Goal: Task Accomplishment & Management: Complete application form

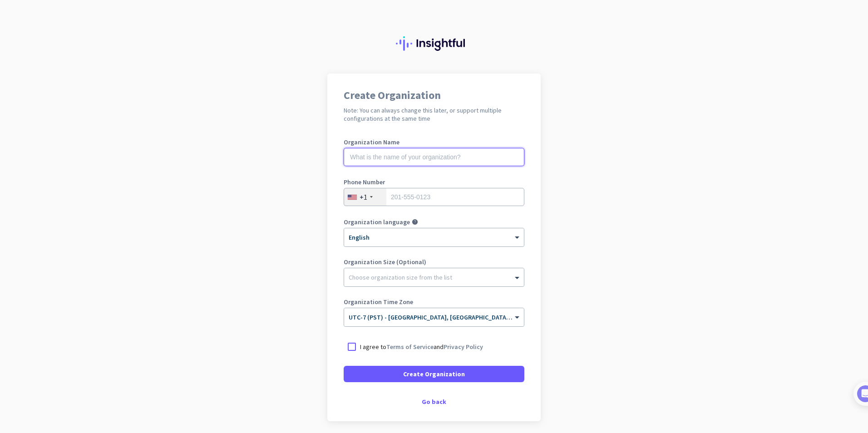
click at [400, 157] on input "text" at bounding box center [434, 157] width 181 height 18
type input "Mercor"
click at [348, 348] on div at bounding box center [352, 347] width 16 height 16
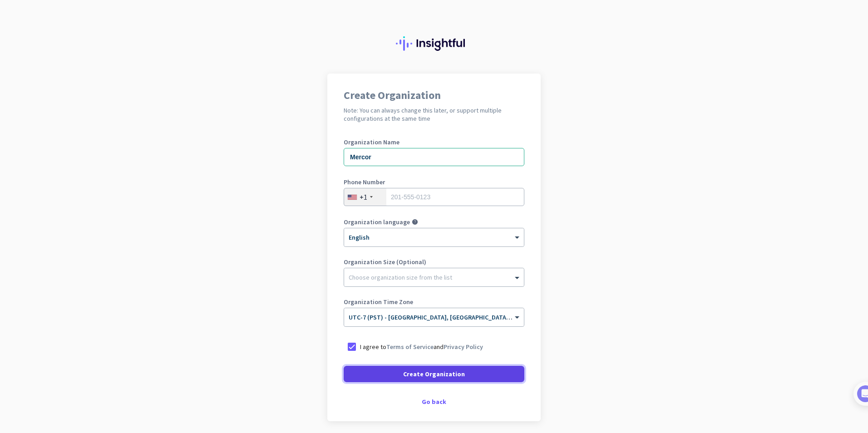
click at [422, 375] on span "Create Organization" at bounding box center [434, 373] width 62 height 9
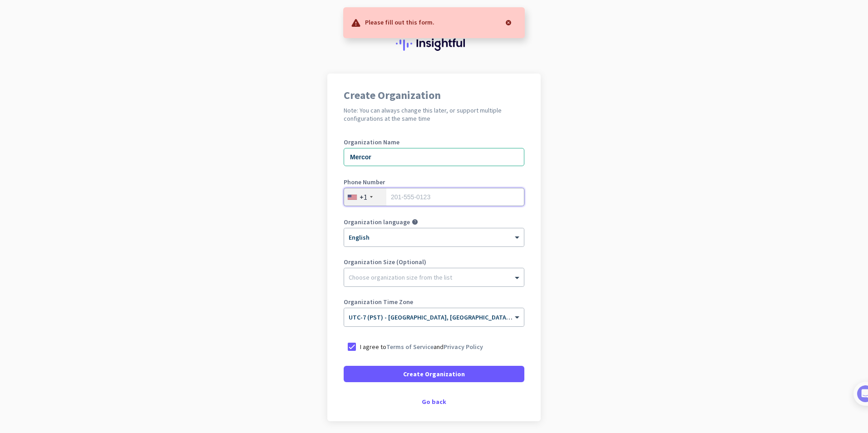
click at [412, 193] on input "tel" at bounding box center [434, 197] width 181 height 18
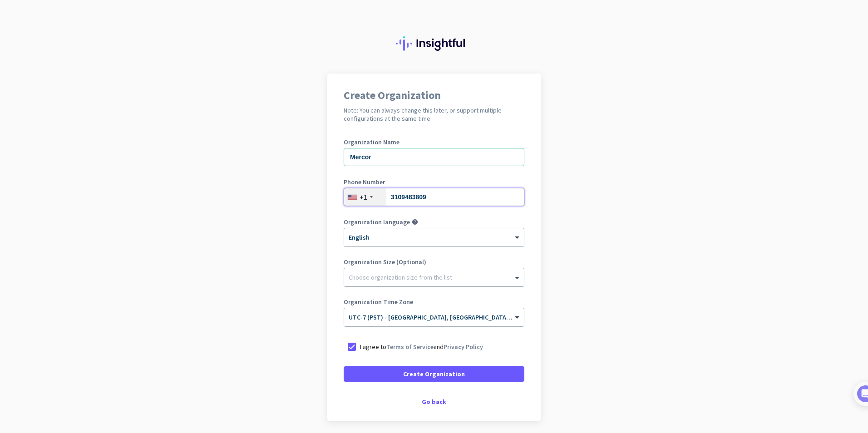
type input "3109483809"
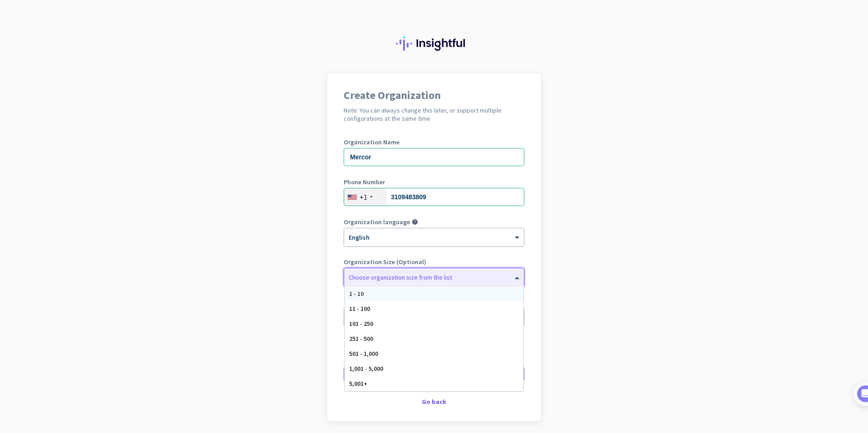
click at [423, 280] on div "Choose organization size from the list" at bounding box center [400, 277] width 103 height 8
click at [398, 321] on div "101 - 250" at bounding box center [433, 323] width 179 height 15
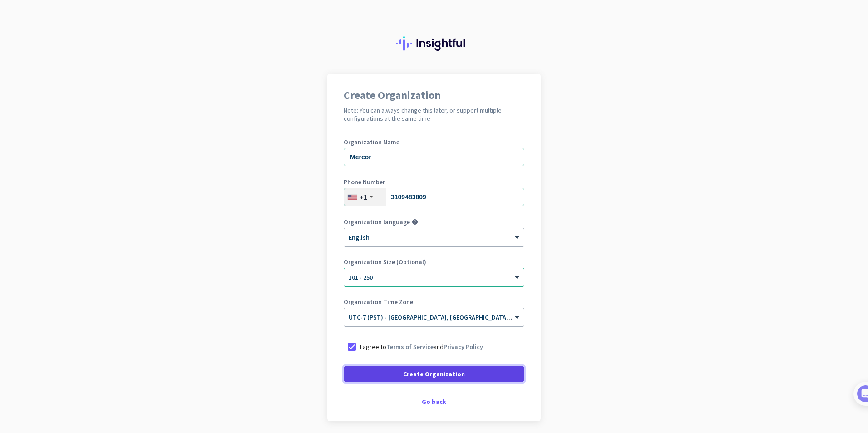
click at [424, 373] on span "Create Organization" at bounding box center [434, 373] width 62 height 9
